Goal: Information Seeking & Learning: Learn about a topic

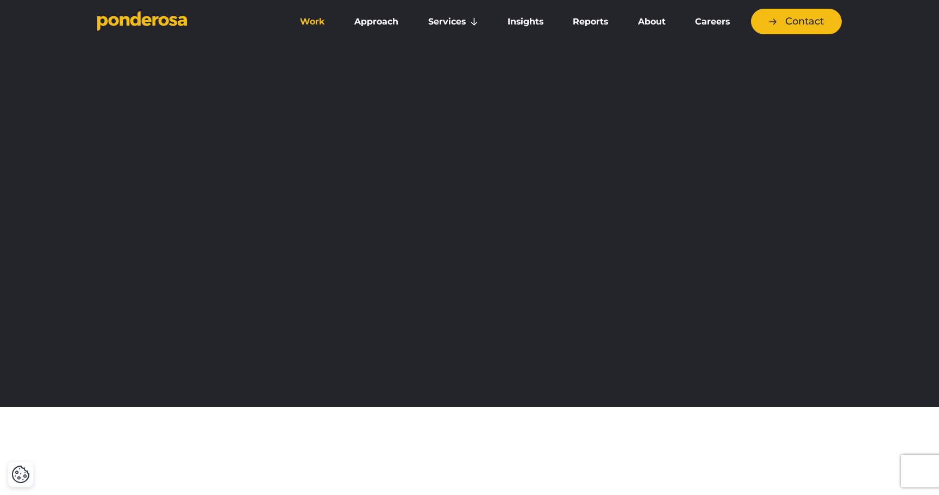
click at [318, 24] on link "Work" at bounding box center [313, 21] width 50 height 23
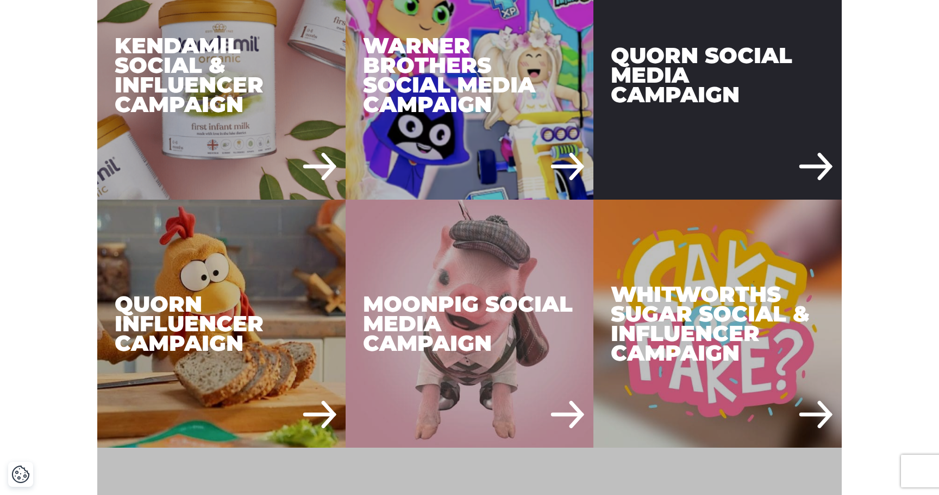
scroll to position [1661, 0]
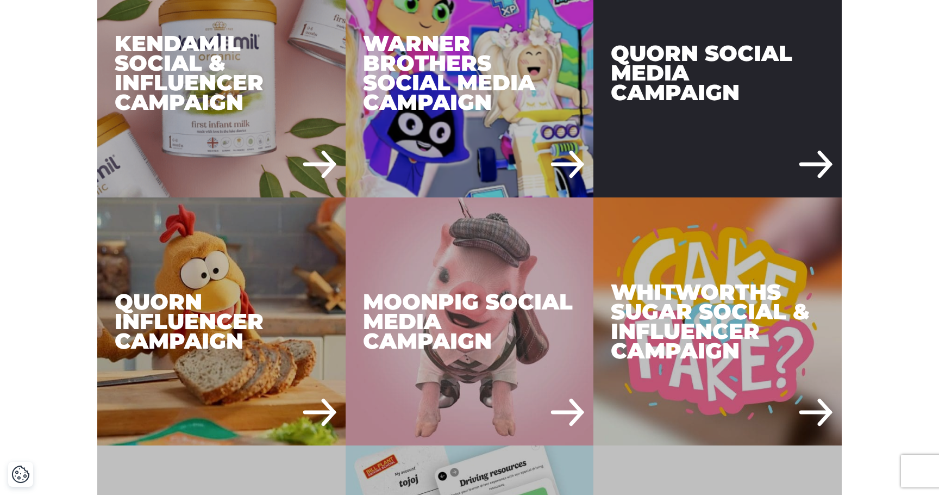
click at [682, 96] on div "Quorn Social Media Campaign" at bounding box center [718, 73] width 248 height 248
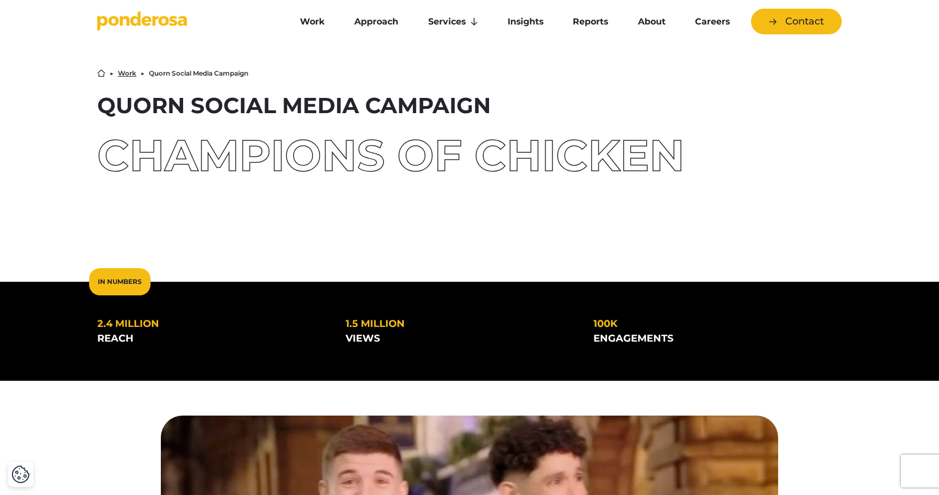
drag, startPoint x: 111, startPoint y: 153, endPoint x: 707, endPoint y: 148, distance: 596.3
click at [707, 148] on div "Champions of Chicken" at bounding box center [469, 155] width 745 height 43
copy div "Champions of Chicken"
drag, startPoint x: 490, startPoint y: 107, endPoint x: 101, endPoint y: 101, distance: 389.3
click at [101, 101] on h1 "Quorn Social Media Campaign" at bounding box center [469, 106] width 745 height 22
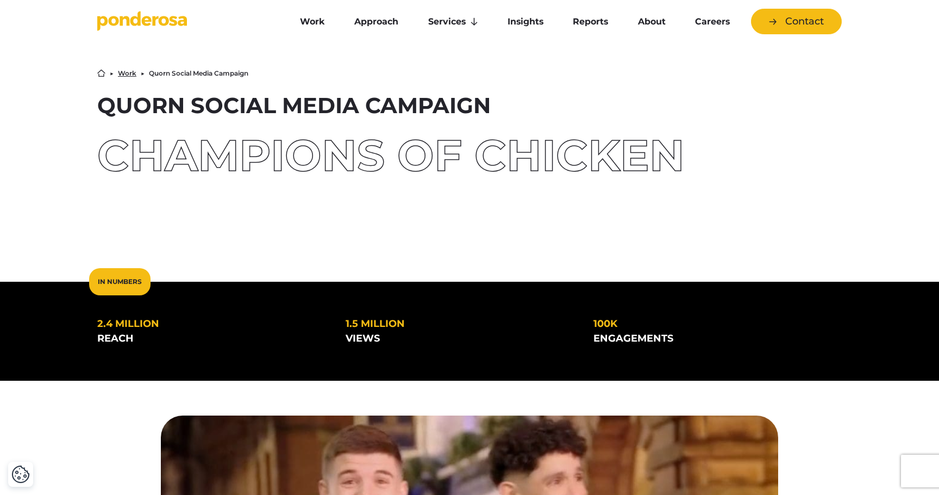
copy h1 "Quorn Social Media Campaign"
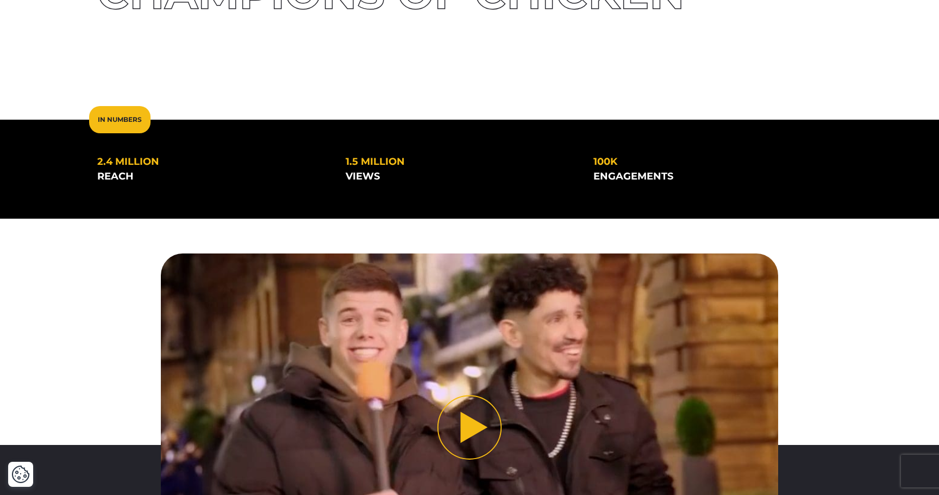
scroll to position [164, 0]
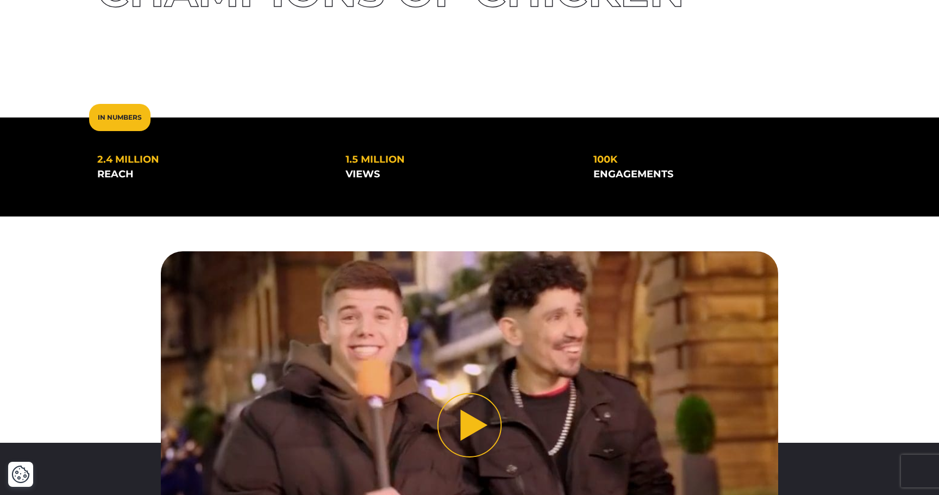
click at [404, 142] on div "In Numbers 2.4 million reach 1.5 million views" at bounding box center [469, 166] width 939 height 99
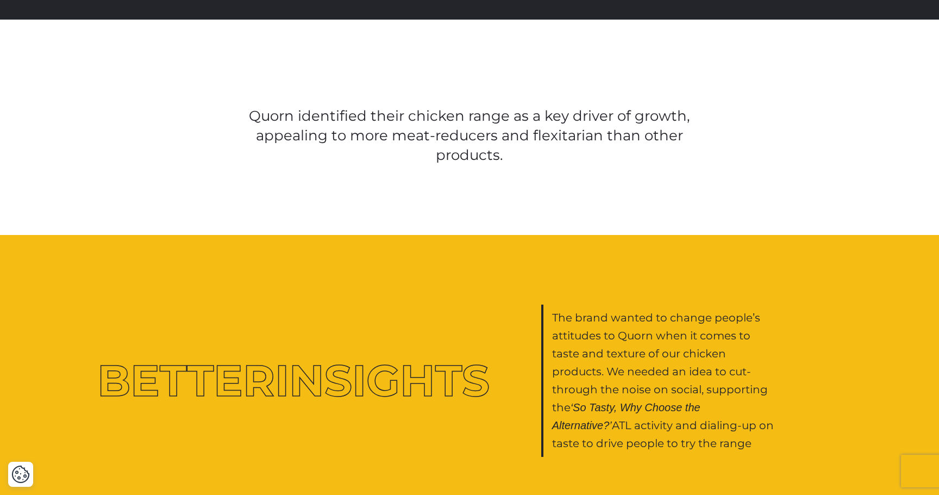
scroll to position [766, 0]
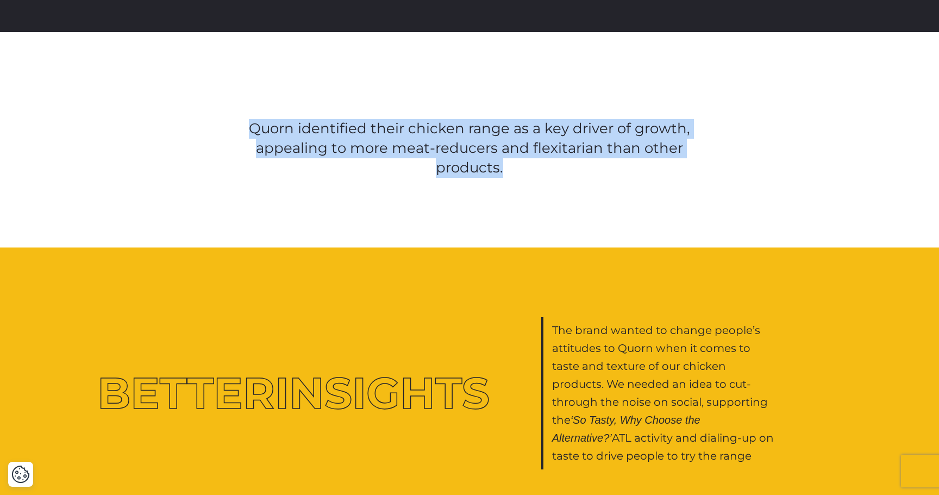
drag, startPoint x: 254, startPoint y: 129, endPoint x: 509, endPoint y: 179, distance: 260.4
click at [509, 179] on div "Quorn identified their chicken range as a key driver of growth, appealing to mo…" at bounding box center [469, 139] width 939 height 215
drag, startPoint x: 518, startPoint y: 176, endPoint x: 230, endPoint y: 119, distance: 293.3
click at [230, 119] on p "Quorn identified their chicken range as a key driver of growth, appealing to mo…" at bounding box center [469, 148] width 491 height 59
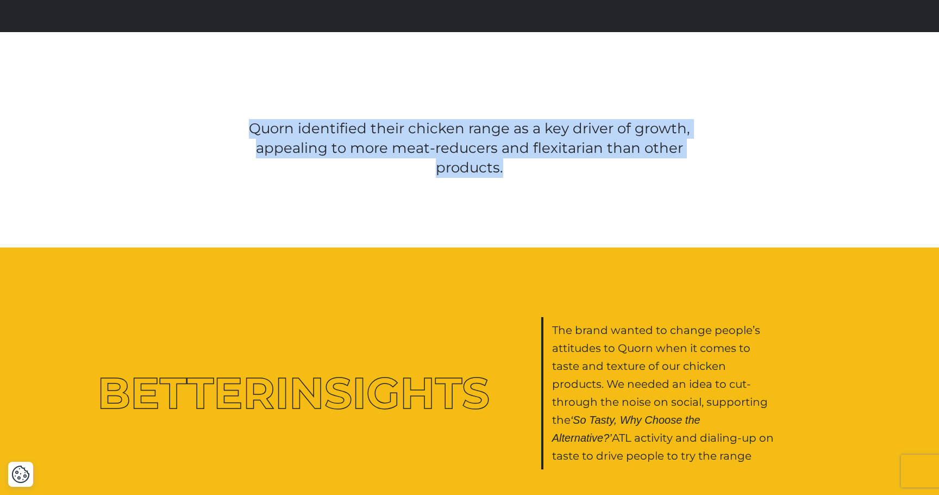
copy p "Quorn identified their chicken range as a key driver of growth, appealing to mo…"
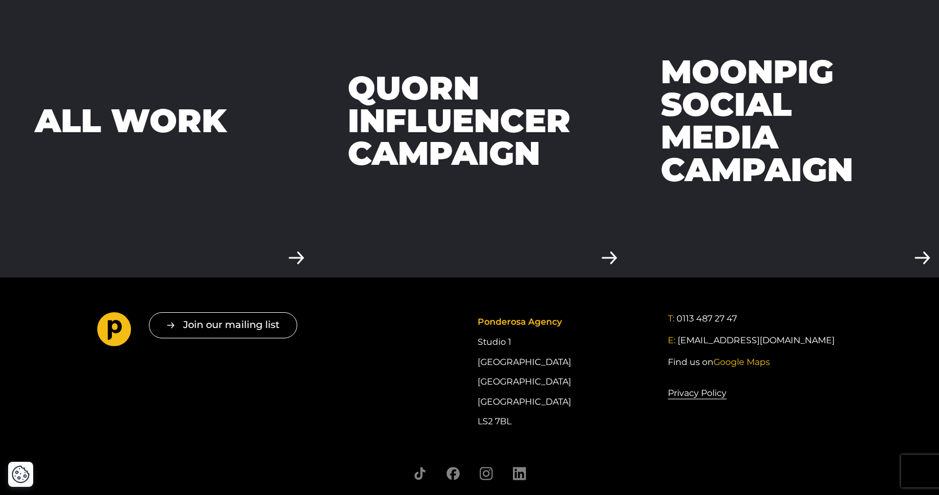
scroll to position [3334, 0]
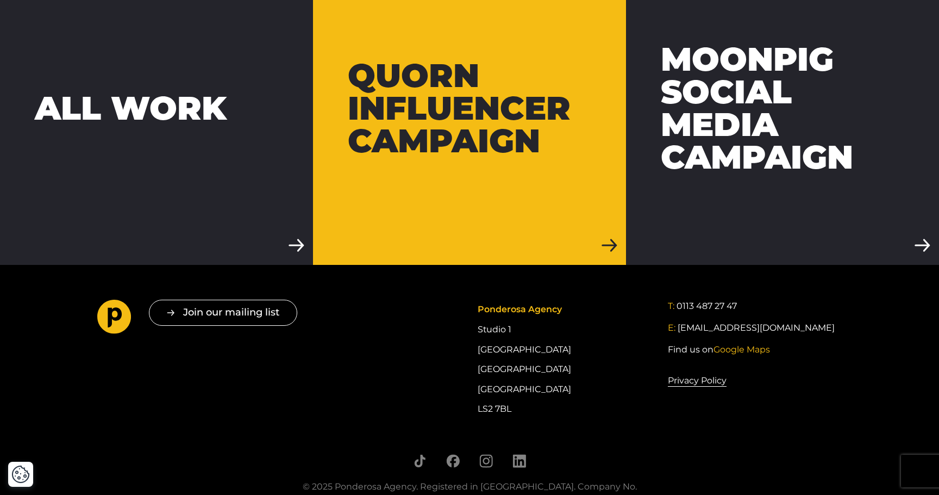
click at [496, 168] on link "Quorn Influencer Campaign" at bounding box center [469, 108] width 313 height 313
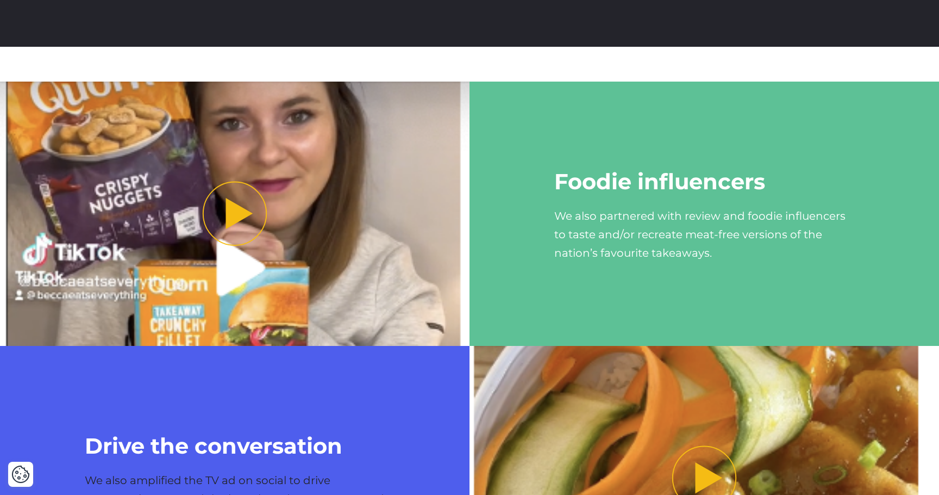
scroll to position [1974, 0]
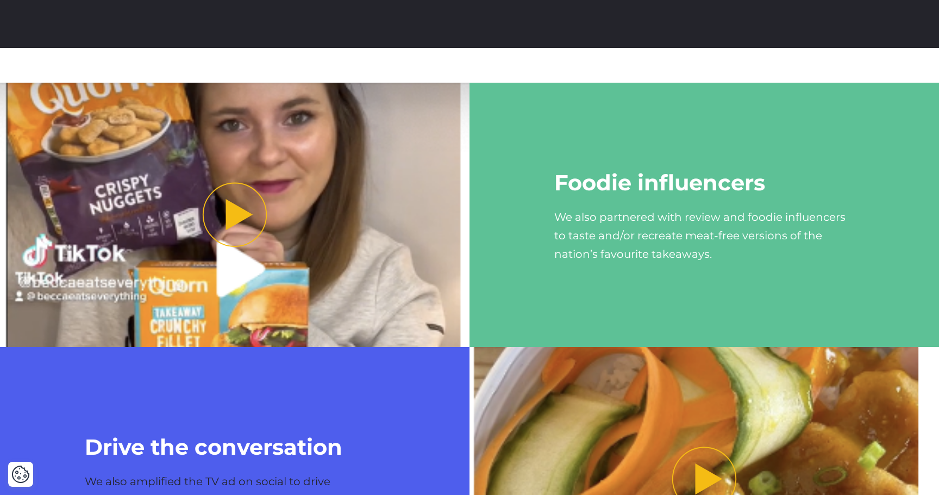
click at [657, 401] on img "Play video" at bounding box center [705, 479] width 470 height 264
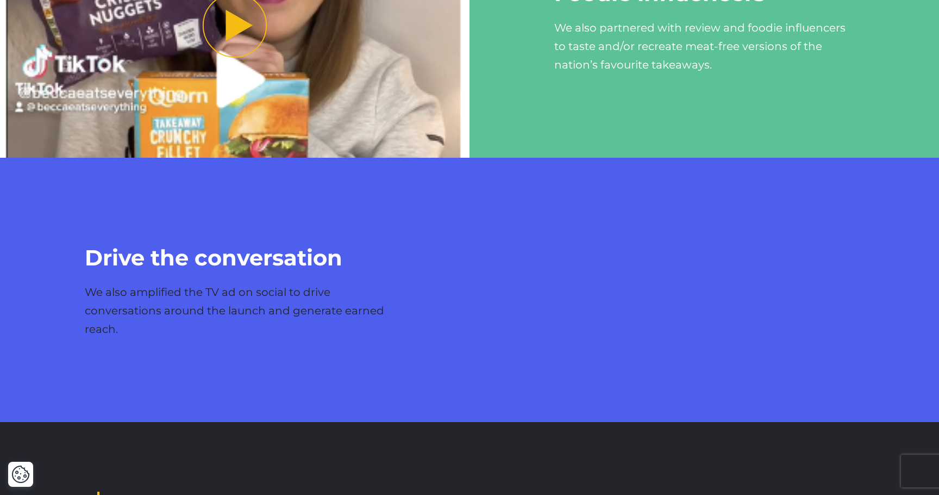
scroll to position [2167, 0]
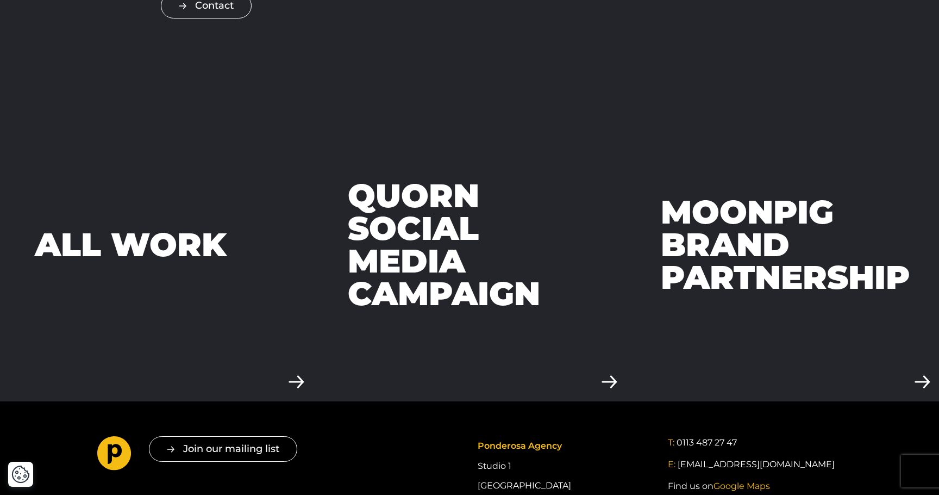
scroll to position [3001, 0]
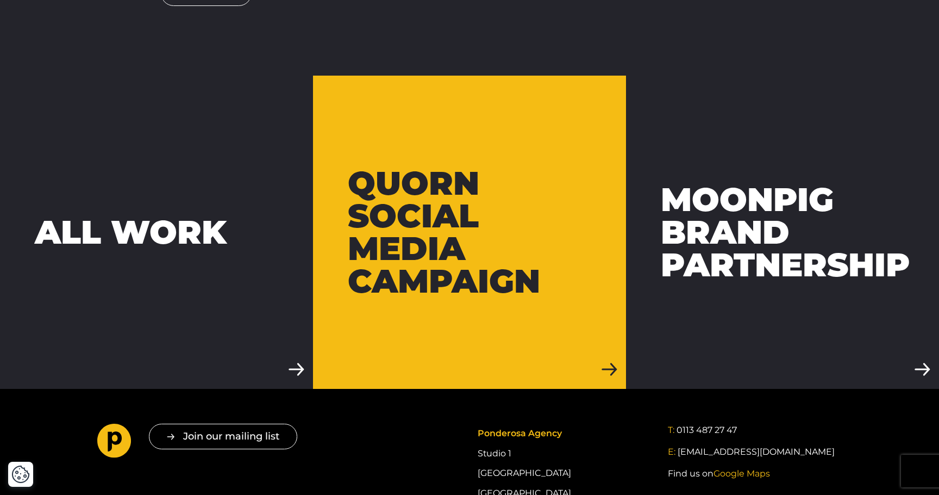
click at [560, 253] on div "Quorn Social Media Campaign" at bounding box center [470, 232] width 244 height 130
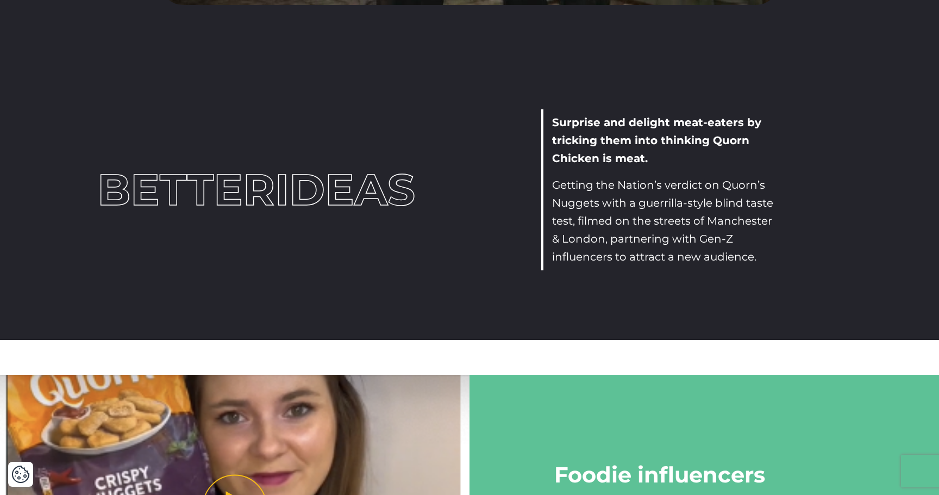
scroll to position [1681, 0]
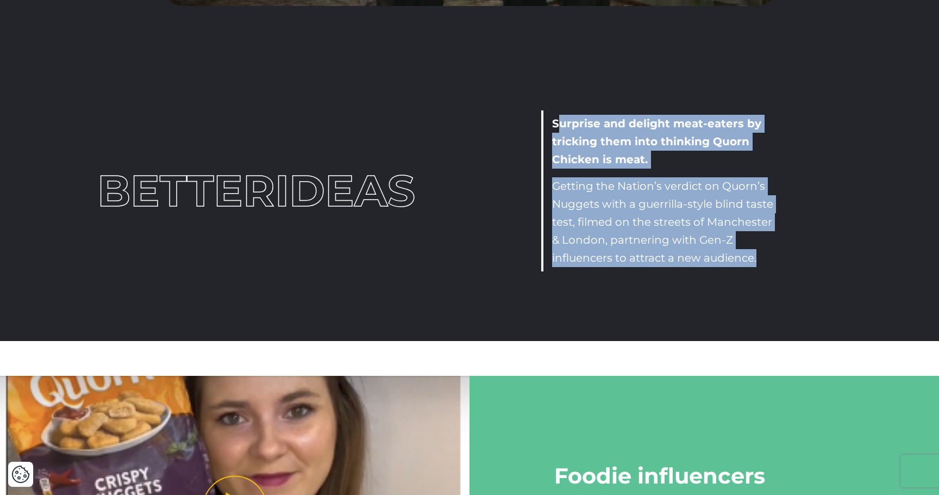
drag, startPoint x: 556, startPoint y: 124, endPoint x: 772, endPoint y: 275, distance: 263.5
click at [773, 275] on div "Better Ideas Surprise and delight meat-eaters by tricking them into thinking Qu…" at bounding box center [469, 191] width 939 height 300
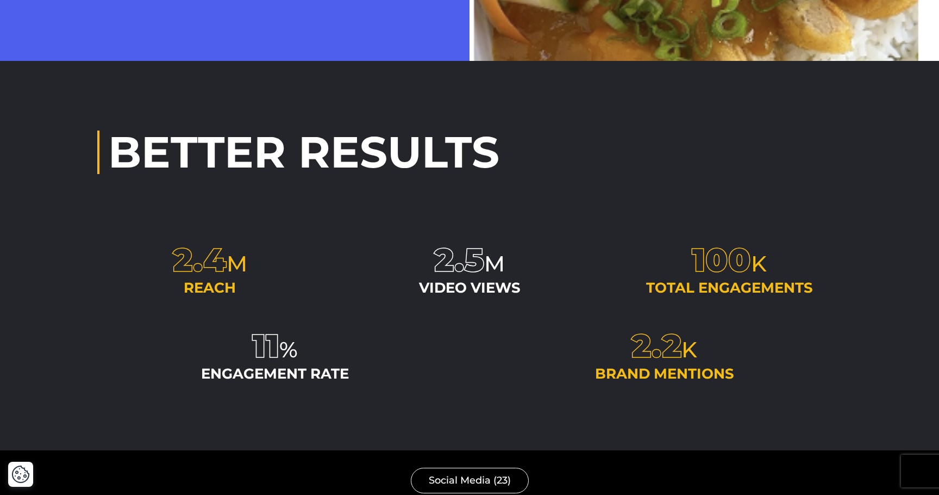
scroll to position [2839, 0]
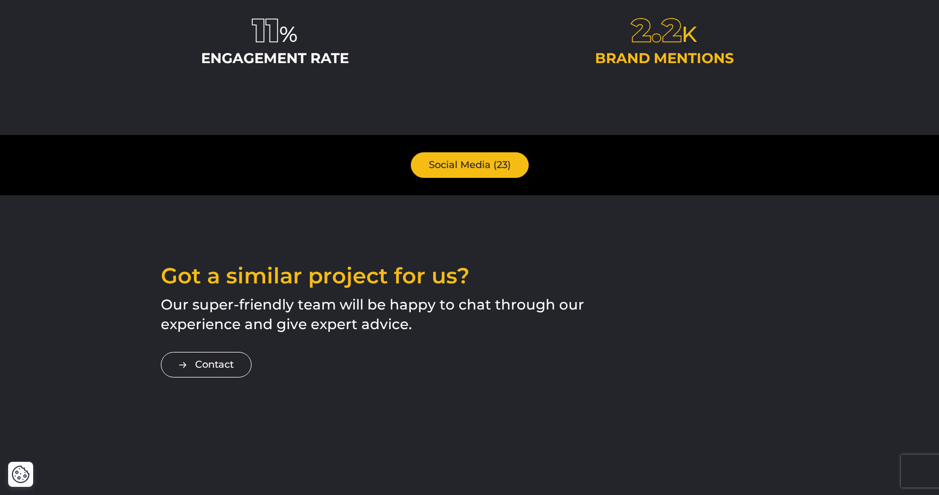
click at [474, 169] on link "Social Media (23)" at bounding box center [470, 165] width 118 height 26
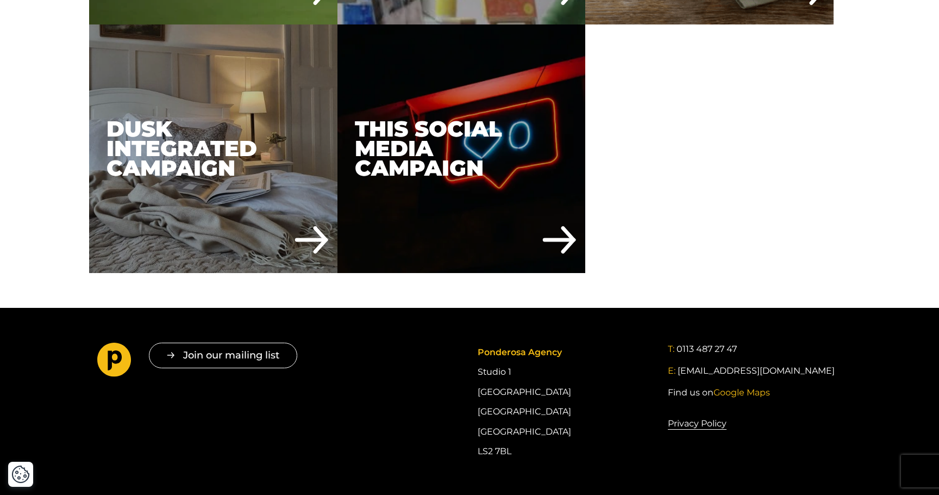
scroll to position [2140, 0]
